Goal: Information Seeking & Learning: Learn about a topic

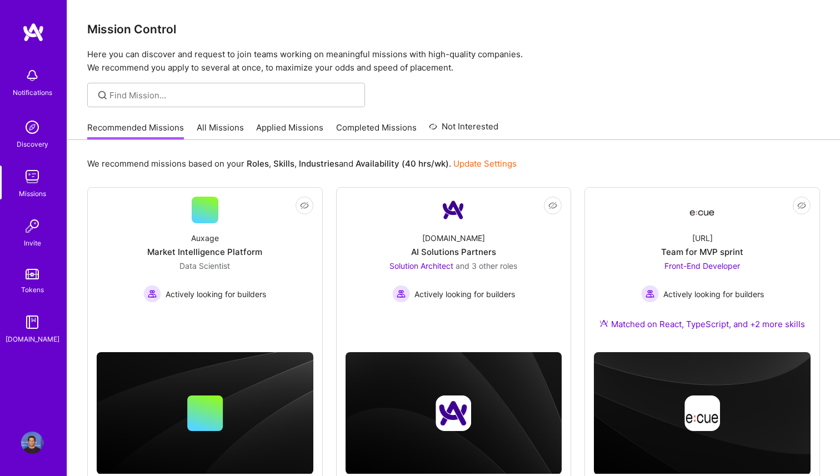
click at [228, 124] on link "All Missions" at bounding box center [220, 131] width 47 height 18
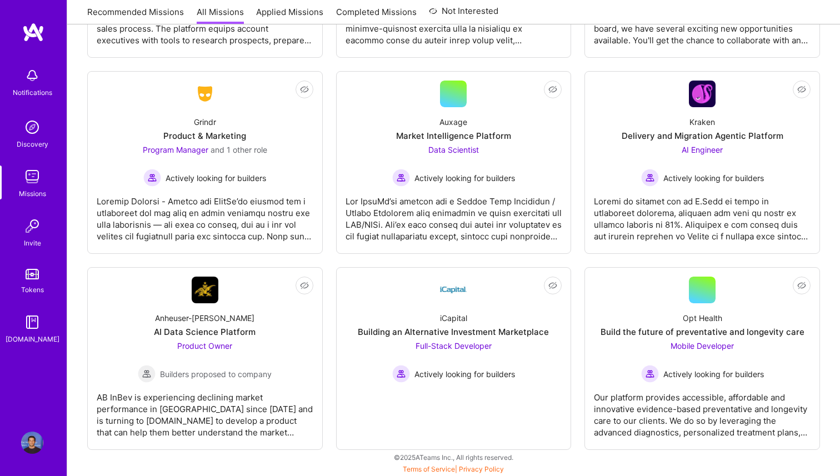
scroll to position [3404, 0]
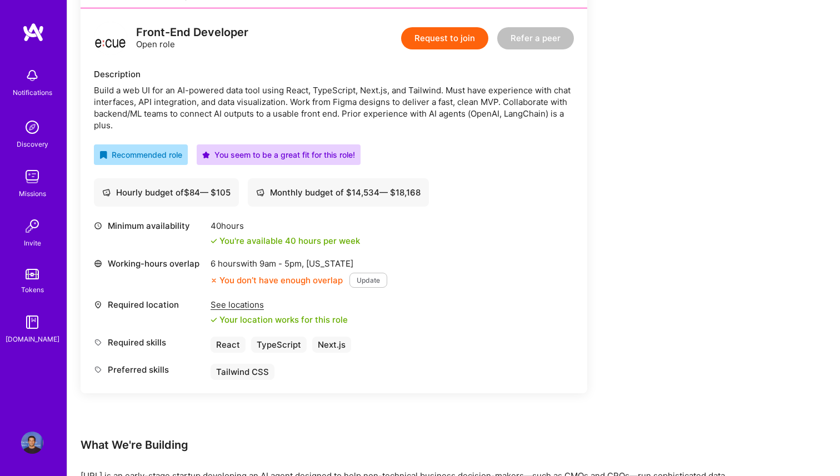
scroll to position [279, 0]
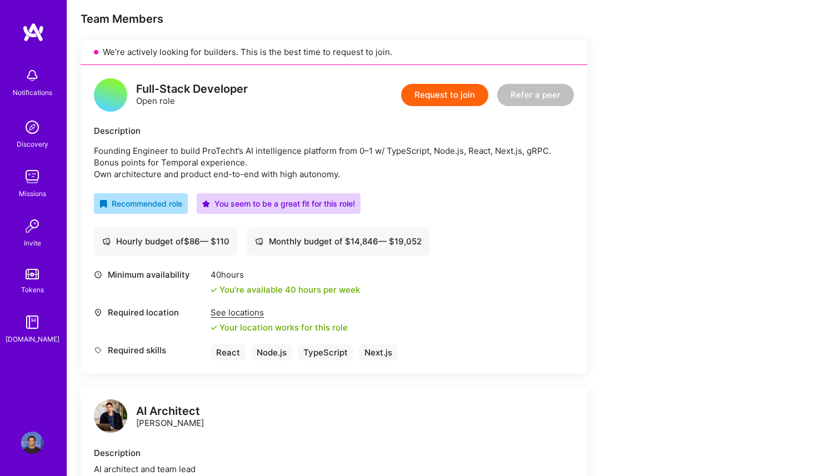
scroll to position [218, 0]
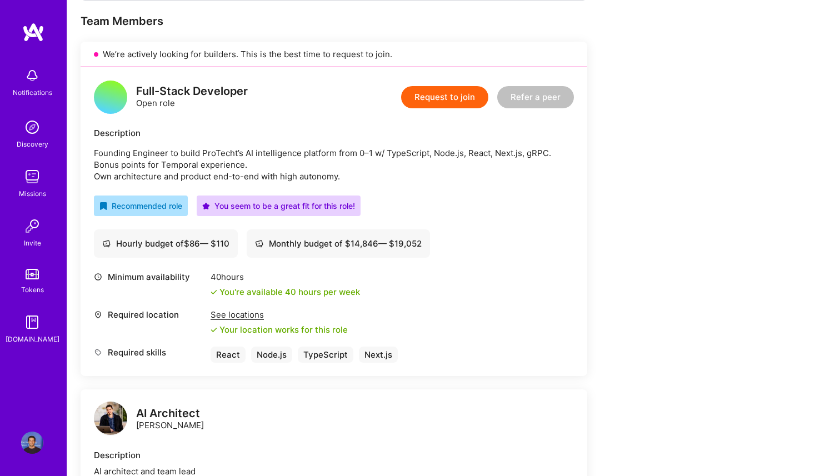
click at [229, 156] on p "Founding Engineer to build ProTecht’s AI intelligence platform from 0–1 w/ Type…" at bounding box center [334, 164] width 480 height 35
click at [263, 156] on p "Founding Engineer to build ProTecht’s AI intelligence platform from 0–1 w/ Type…" at bounding box center [334, 164] width 480 height 35
click at [271, 155] on p "Founding Engineer to build ProTecht’s AI intelligence platform from 0–1 w/ Type…" at bounding box center [334, 164] width 480 height 35
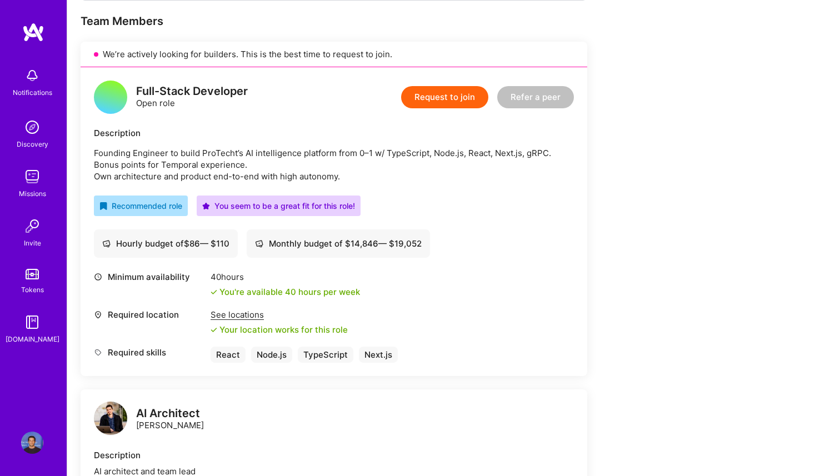
click at [233, 177] on p "Founding Engineer to build ProTecht’s AI intelligence platform from 0–1 w/ Type…" at bounding box center [334, 164] width 480 height 35
click at [233, 176] on p "Founding Engineer to build ProTecht’s AI intelligence platform from 0–1 w/ Type…" at bounding box center [334, 164] width 480 height 35
click at [255, 176] on p "Founding Engineer to build ProTecht’s AI intelligence platform from 0–1 w/ Type…" at bounding box center [334, 164] width 480 height 35
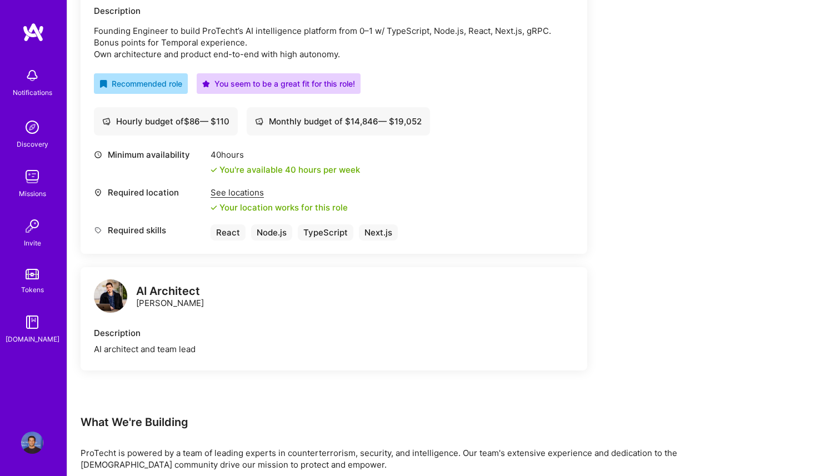
scroll to position [342, 0]
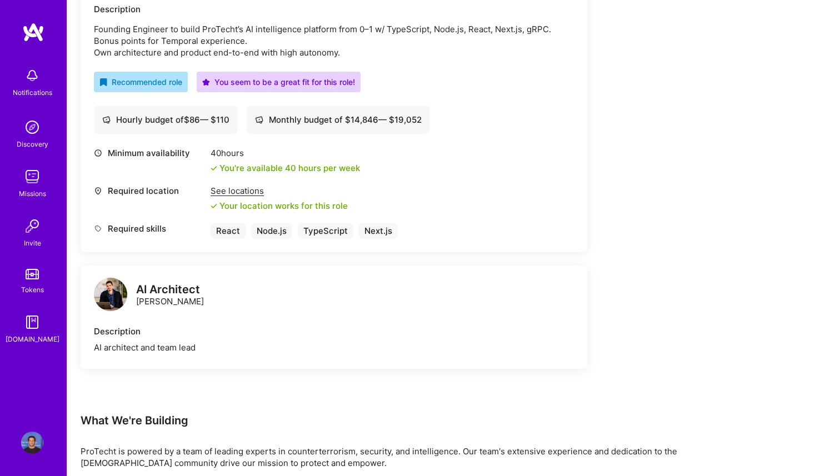
click at [164, 303] on div "AI Architect Elon Salfati" at bounding box center [170, 295] width 68 height 23
click at [252, 310] on div "AI Architect Elon Salfati" at bounding box center [334, 295] width 480 height 33
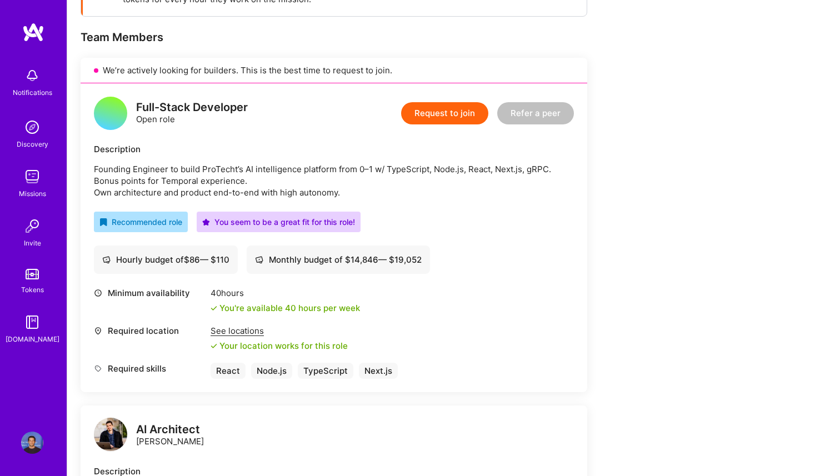
scroll to position [165, 0]
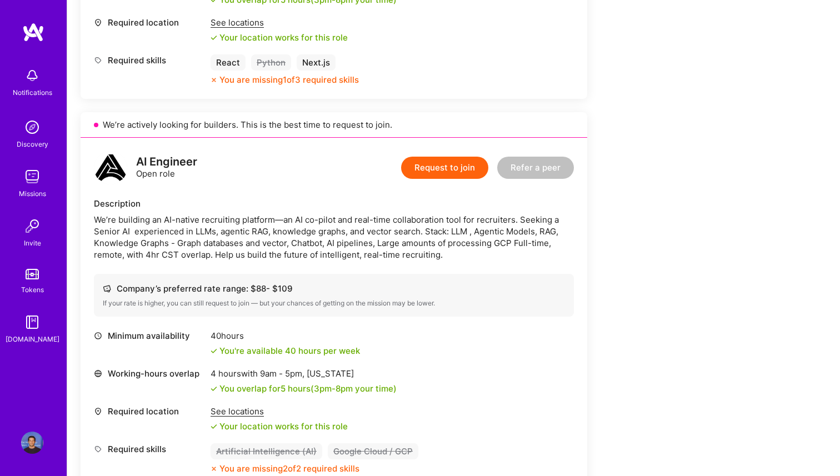
scroll to position [536, 0]
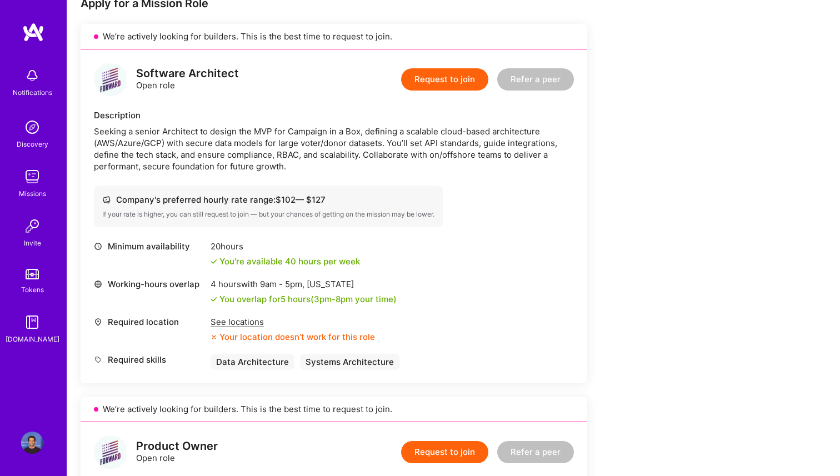
scroll to position [249, 0]
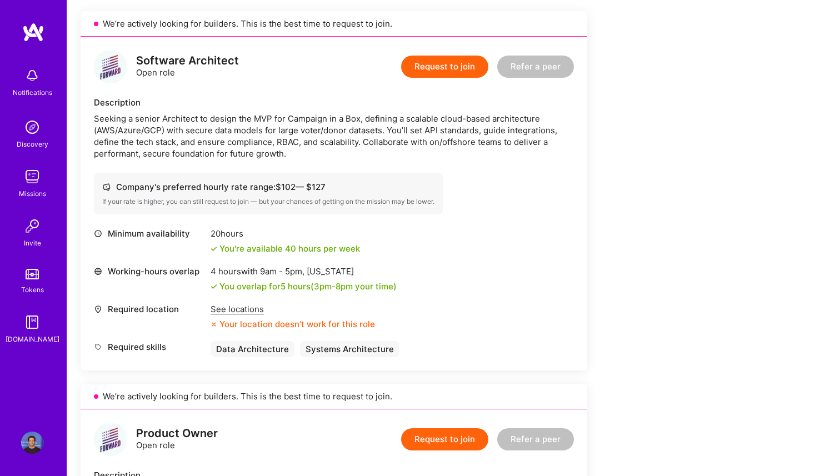
click at [223, 118] on div "Seeking a senior Architect to design the MVP for Campaign in a Box, defining a …" at bounding box center [334, 136] width 480 height 47
click at [269, 124] on div "Seeking a senior Architect to design the MVP for Campaign in a Box, defining a …" at bounding box center [334, 136] width 480 height 47
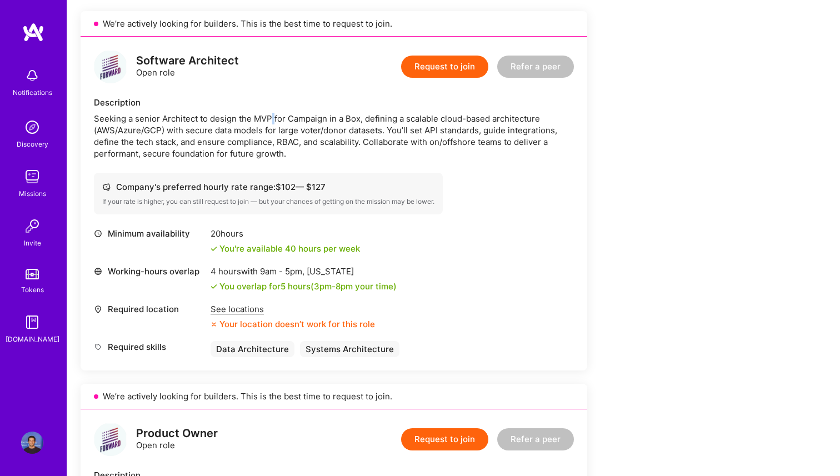
click at [269, 124] on div "Seeking a senior Architect to design the MVP for Campaign in a Box, defining a …" at bounding box center [334, 136] width 480 height 47
click at [284, 124] on div "Seeking a senior Architect to design the MVP for Campaign in a Box, defining a …" at bounding box center [334, 136] width 480 height 47
click at [297, 124] on div "Seeking a senior Architect to design the MVP for Campaign in a Box, defining a …" at bounding box center [334, 136] width 480 height 47
click at [178, 131] on div "Seeking a senior Architect to design the MVP for Campaign in a Box, defining a …" at bounding box center [334, 136] width 480 height 47
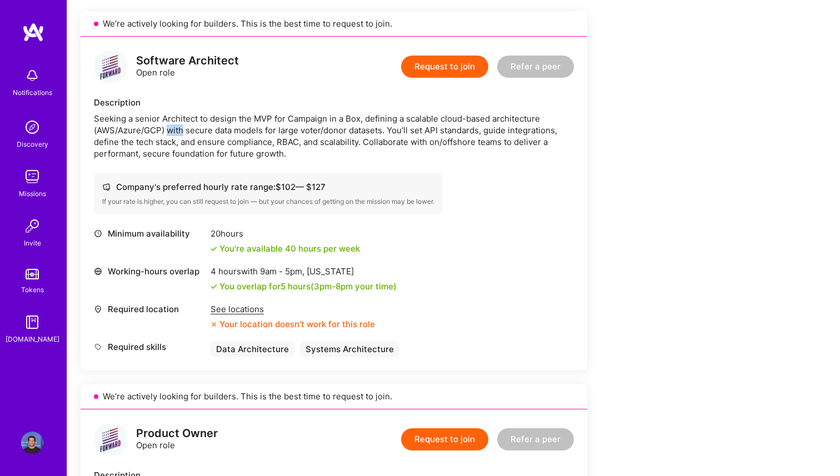
click at [178, 131] on div "Seeking a senior Architect to design the MVP for Campaign in a Box, defining a …" at bounding box center [334, 136] width 480 height 47
click at [222, 130] on div "Seeking a senior Architect to design the MVP for Campaign in a Box, defining a …" at bounding box center [334, 136] width 480 height 47
click at [233, 131] on div "Seeking a senior Architect to design the MVP for Campaign in a Box, defining a …" at bounding box center [334, 136] width 480 height 47
click at [238, 140] on div "Seeking a senior Architect to design the MVP for Campaign in a Box, defining a …" at bounding box center [334, 136] width 480 height 47
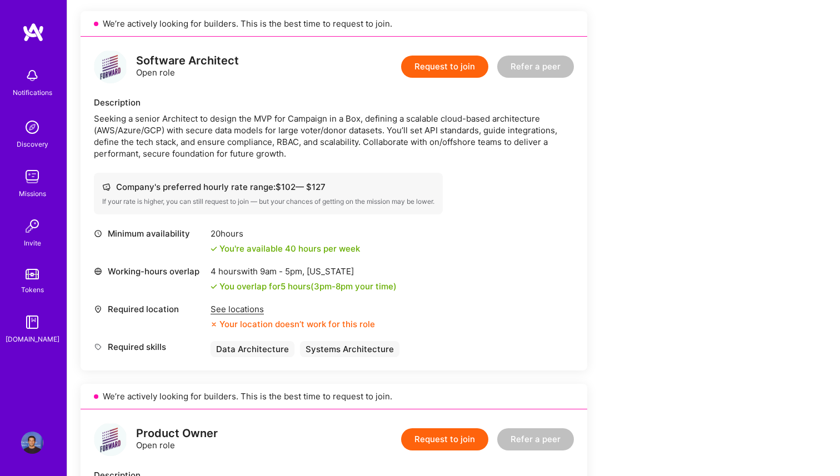
click at [238, 140] on div "Seeking a senior Architect to design the MVP for Campaign in a Box, defining a …" at bounding box center [334, 136] width 480 height 47
click at [279, 142] on div "Seeking a senior Architect to design the MVP for Campaign in a Box, defining a …" at bounding box center [334, 136] width 480 height 47
click at [305, 145] on div "Seeking a senior Architect to design the MVP for Campaign in a Box, defining a …" at bounding box center [334, 136] width 480 height 47
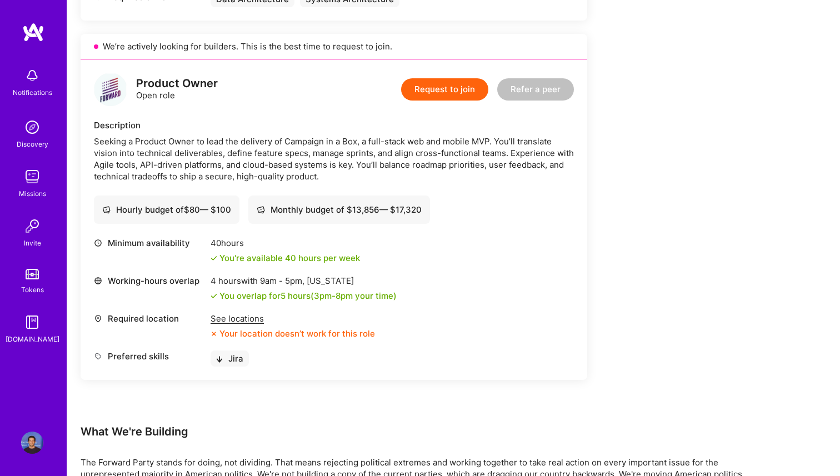
scroll to position [606, 0]
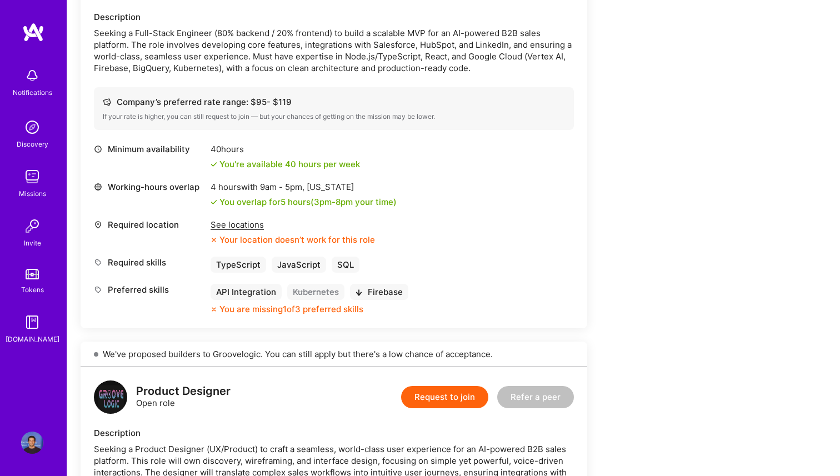
scroll to position [335, 0]
